Goal: Task Accomplishment & Management: Use online tool/utility

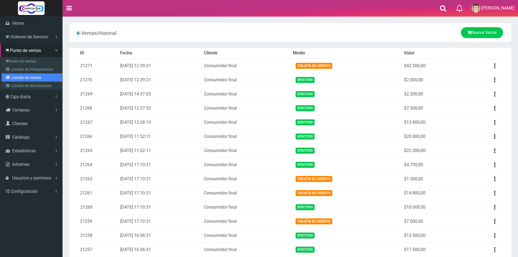
click at [27, 76] on link "Listado de ventas" at bounding box center [32, 77] width 61 height 8
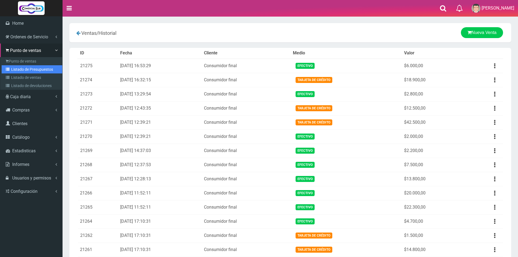
click at [34, 70] on link "Listado de Presupuestos" at bounding box center [32, 69] width 61 height 8
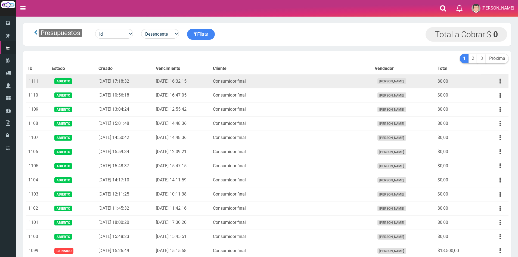
click at [500, 79] on icon "button" at bounding box center [500, 81] width 1 height 10
click at [487, 108] on link "Imprimir" at bounding box center [484, 106] width 43 height 12
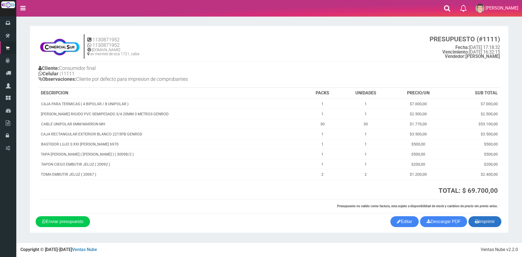
click at [489, 220] on button "Imprimir" at bounding box center [485, 221] width 33 height 11
